Goal: Task Accomplishment & Management: Use online tool/utility

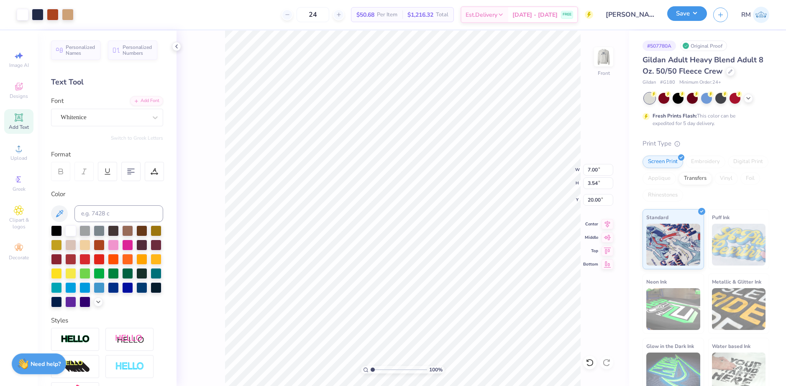
click at [702, 16] on button "Save" at bounding box center [687, 13] width 40 height 15
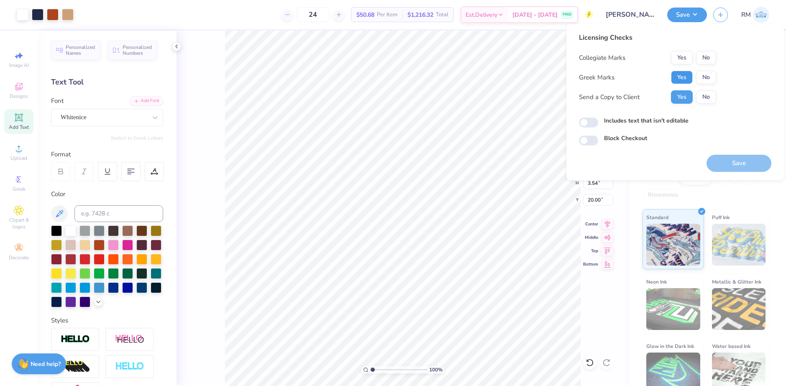
click at [681, 75] on button "Yes" at bounding box center [682, 77] width 22 height 13
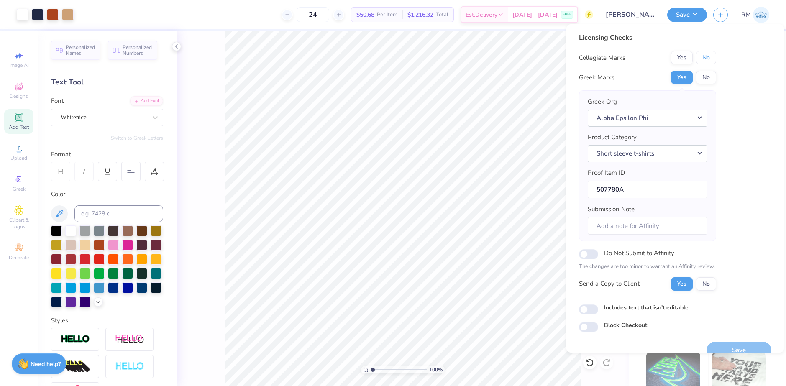
click at [711, 55] on button "No" at bounding box center [706, 57] width 20 height 13
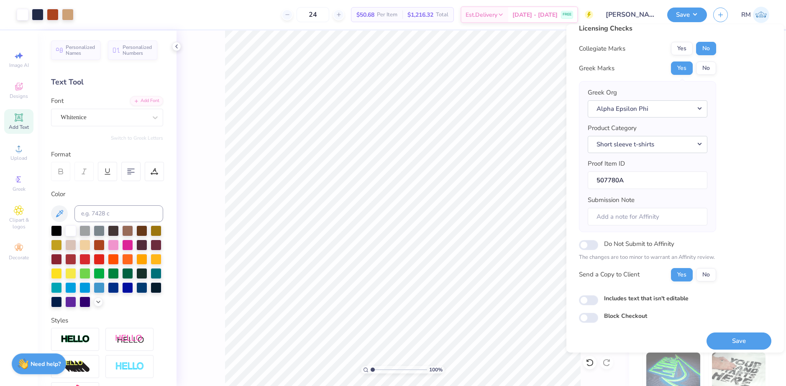
scroll to position [14, 0]
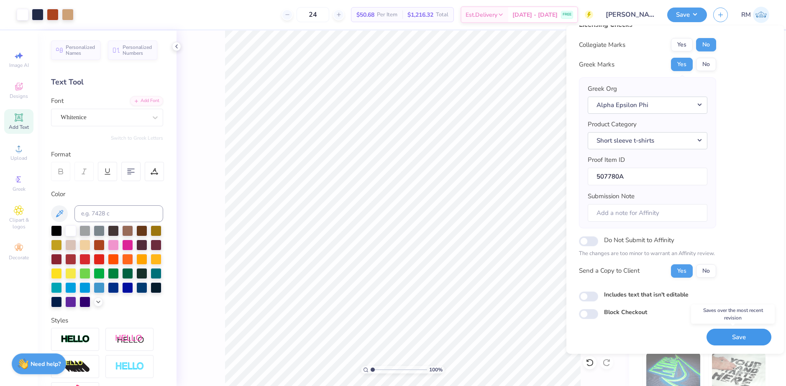
click at [719, 333] on button "Save" at bounding box center [738, 337] width 65 height 17
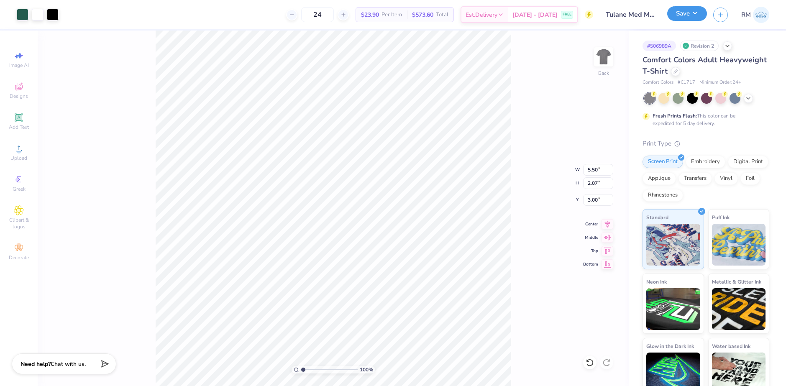
click at [695, 17] on button "Save" at bounding box center [687, 13] width 40 height 15
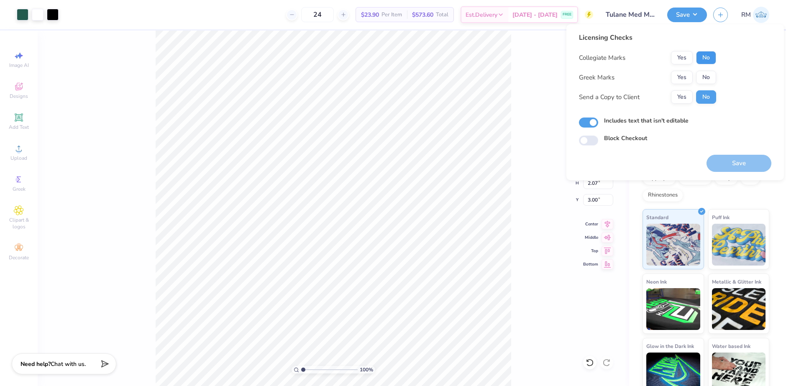
click at [705, 57] on button "No" at bounding box center [706, 57] width 20 height 13
click at [683, 78] on button "Yes" at bounding box center [682, 77] width 22 height 13
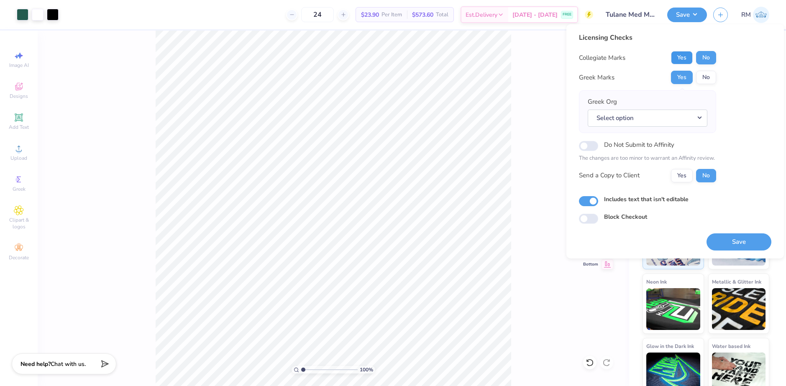
click at [675, 56] on button "Yes" at bounding box center [682, 57] width 22 height 13
click at [706, 79] on button "No" at bounding box center [706, 77] width 20 height 13
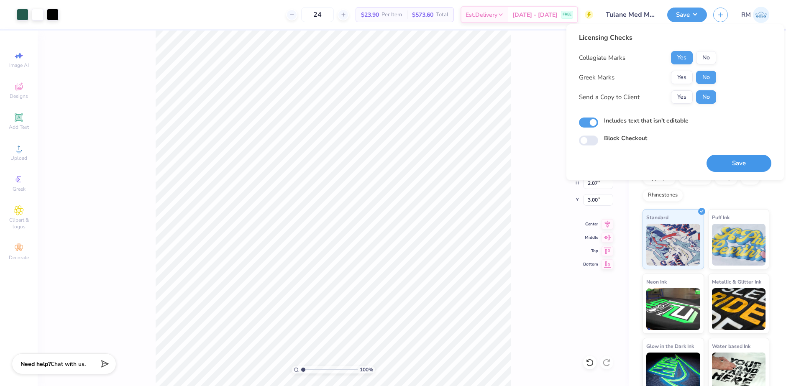
click at [748, 165] on button "Save" at bounding box center [738, 163] width 65 height 17
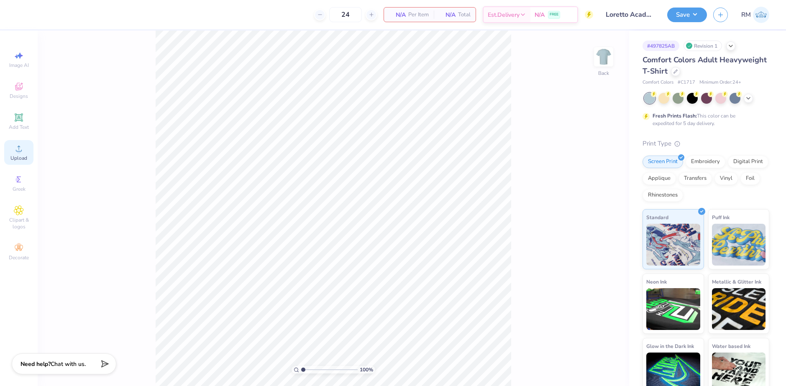
click at [18, 142] on div "Upload" at bounding box center [18, 152] width 29 height 25
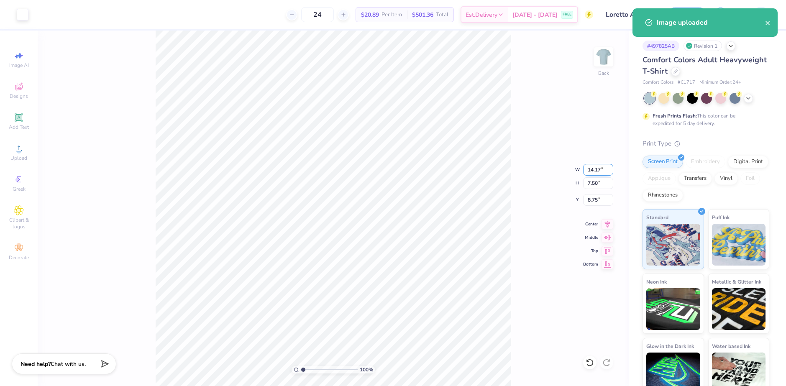
click at [591, 173] on input "14.17" at bounding box center [598, 170] width 30 height 12
type input "11.00"
type input "5.82"
click at [595, 200] on input "9.59" at bounding box center [598, 200] width 30 height 12
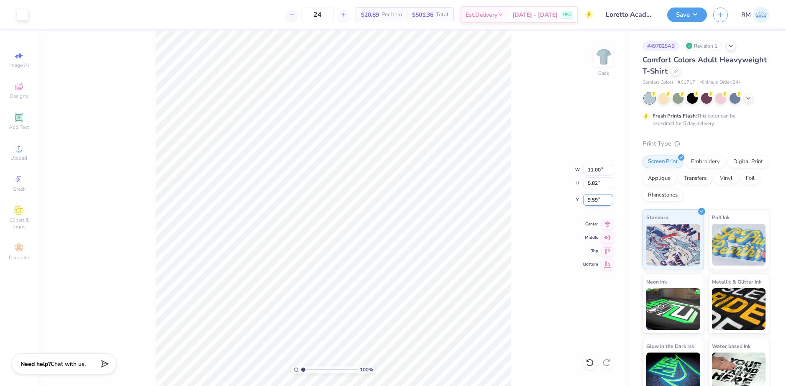
click at [595, 200] on input "9.59" at bounding box center [598, 200] width 30 height 12
type input "3.00"
click at [608, 224] on icon at bounding box center [607, 223] width 12 height 10
